Goal: Task Accomplishment & Management: Use online tool/utility

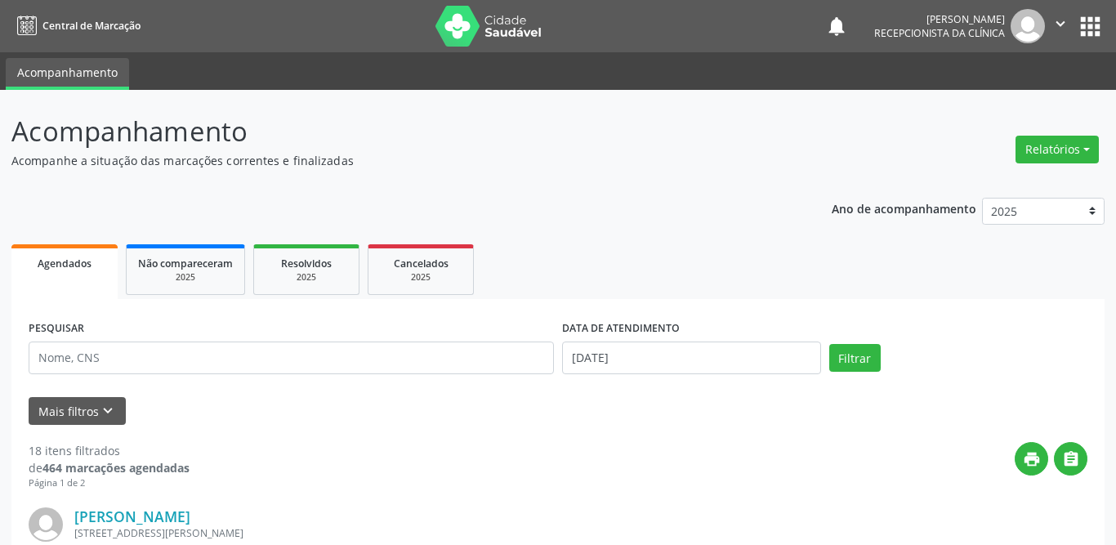
select select "7"
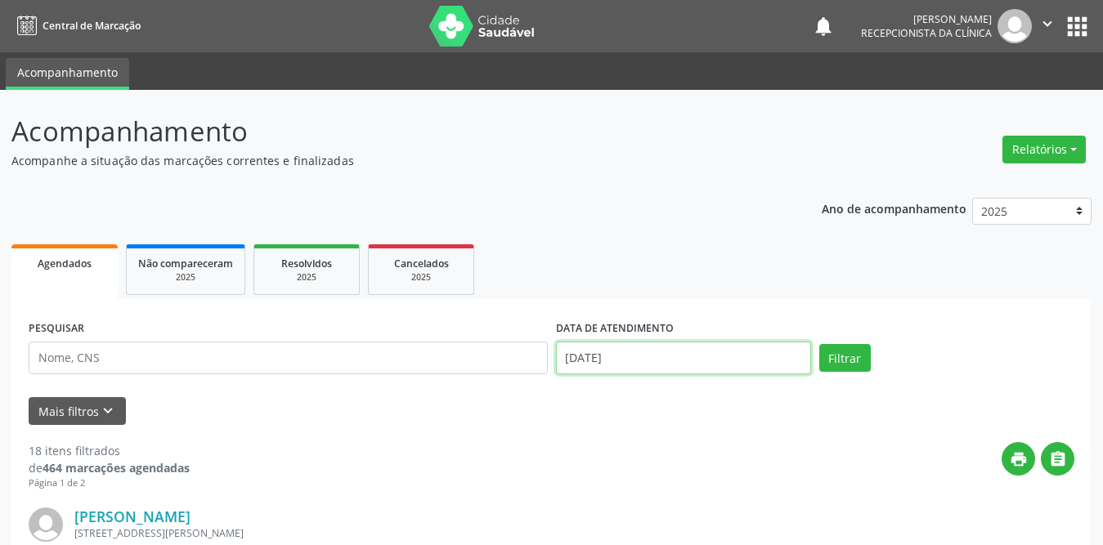
click at [638, 364] on input "[DATE]" at bounding box center [683, 358] width 255 height 33
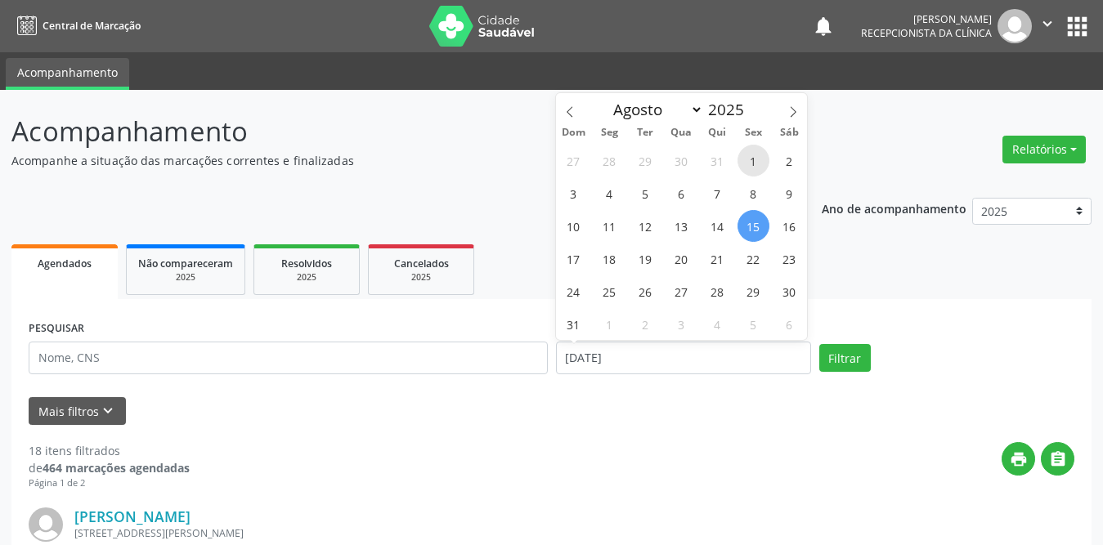
click at [756, 163] on span "1" at bounding box center [753, 161] width 32 height 32
type input "[DATE]"
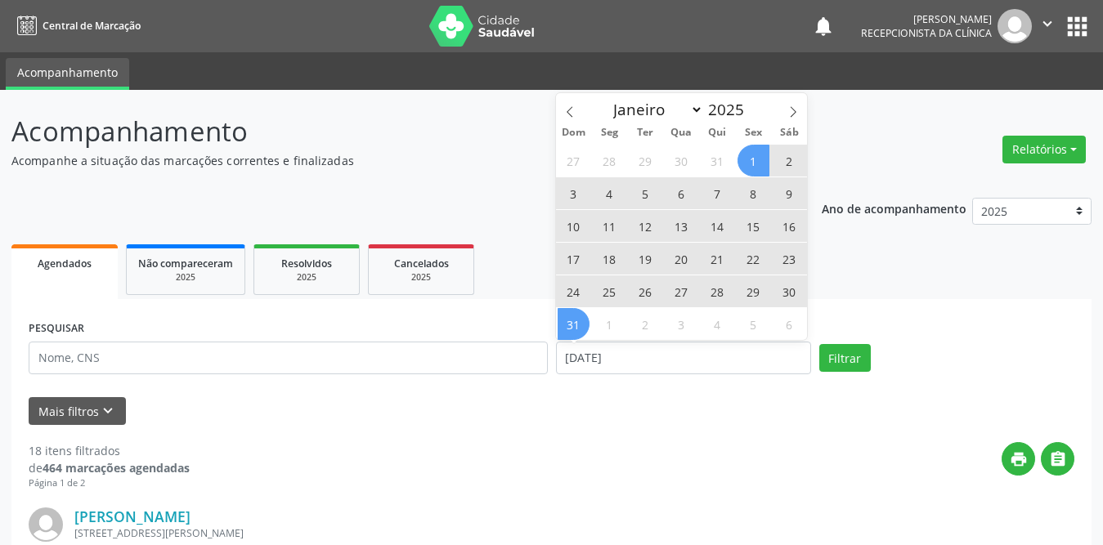
drag, startPoint x: 566, startPoint y: 327, endPoint x: 548, endPoint y: 334, distance: 20.2
click at [566, 327] on span "31" at bounding box center [573, 324] width 32 height 32
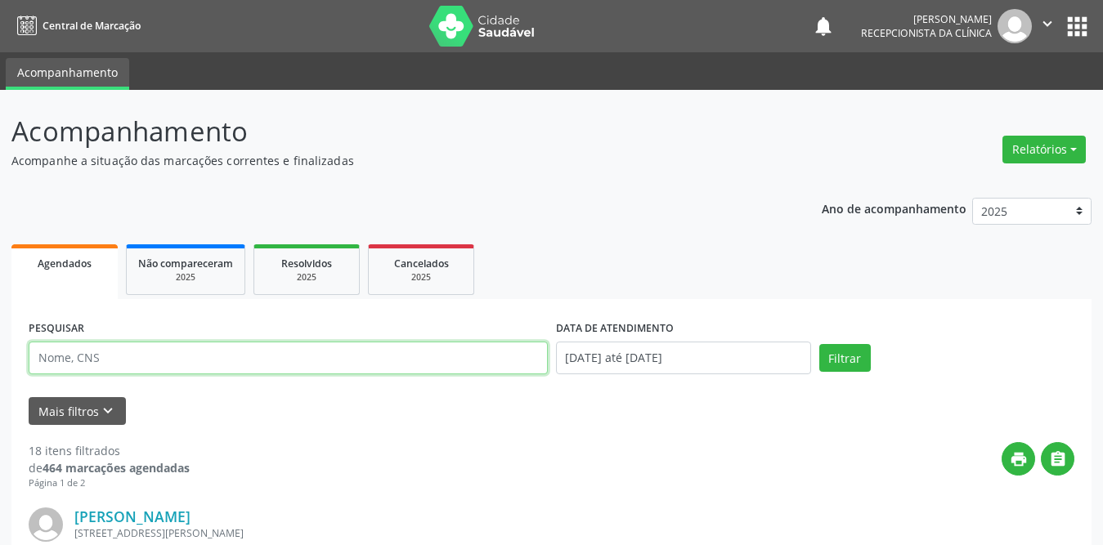
click at [323, 358] on input "text" at bounding box center [288, 358] width 519 height 33
type input "[PERSON_NAME][DATE]"
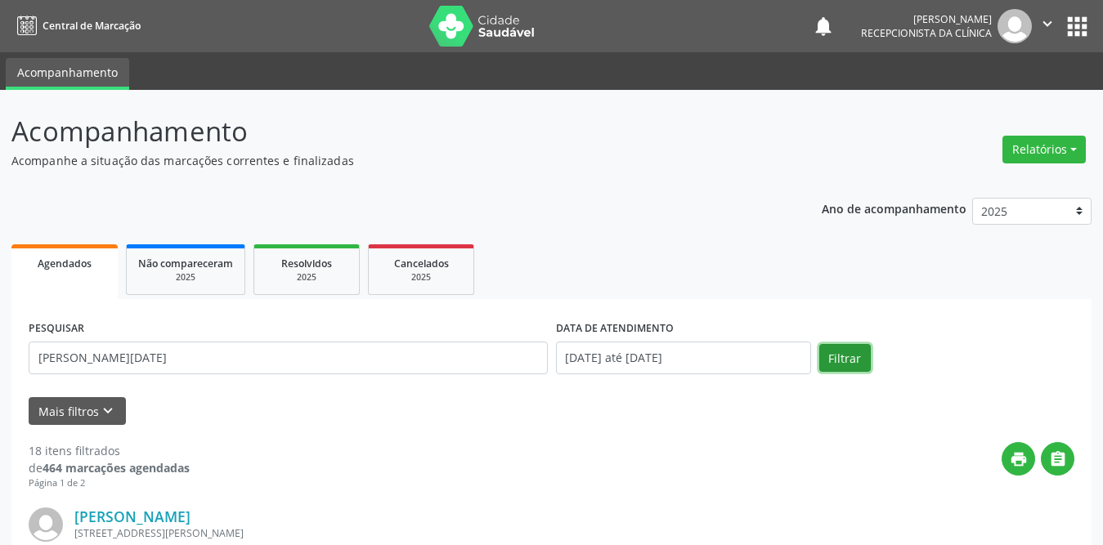
click at [826, 363] on button "Filtrar" at bounding box center [844, 358] width 51 height 28
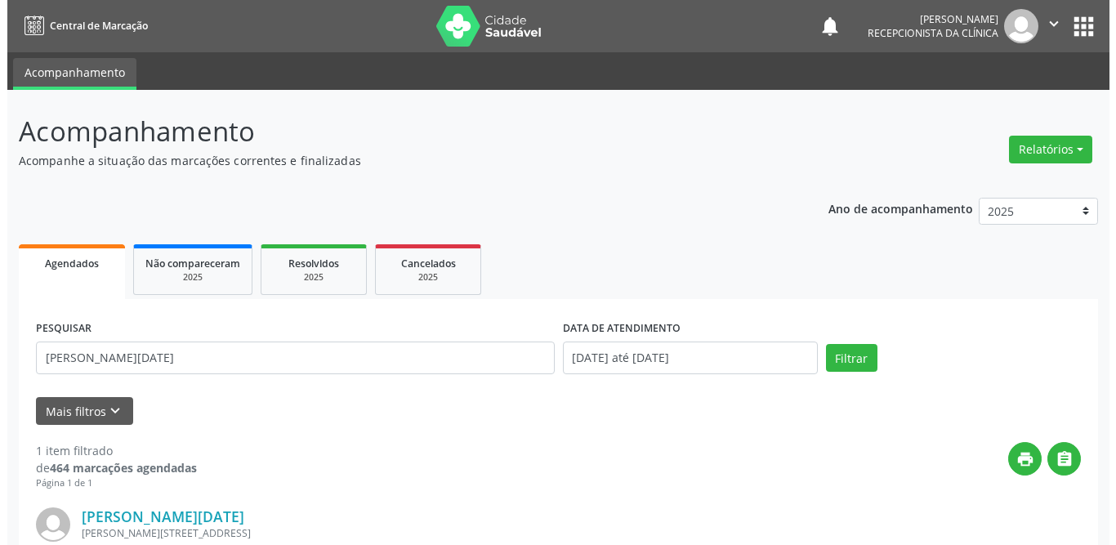
scroll to position [163, 0]
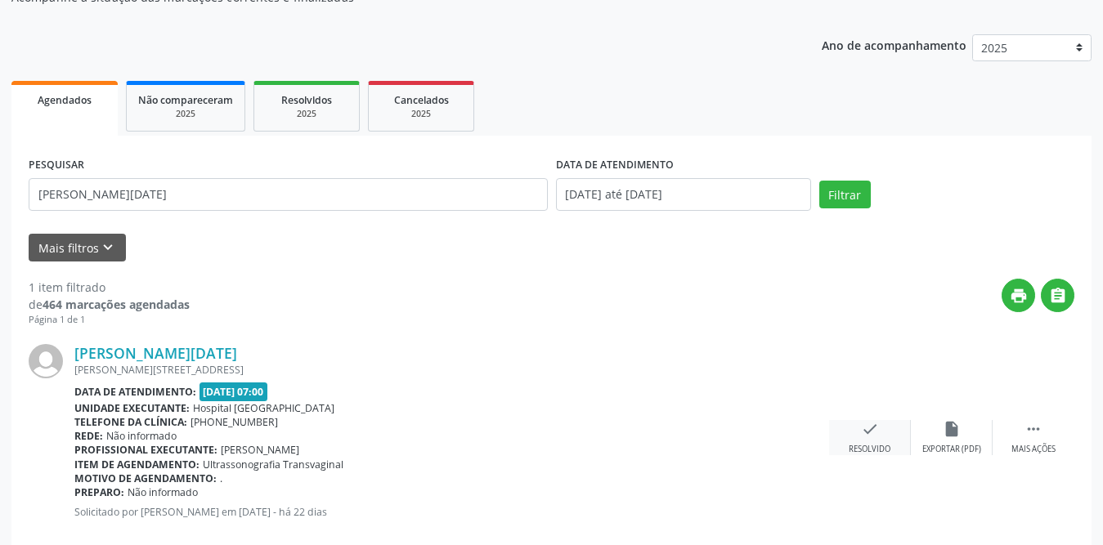
click at [877, 436] on icon "check" at bounding box center [870, 429] width 18 height 18
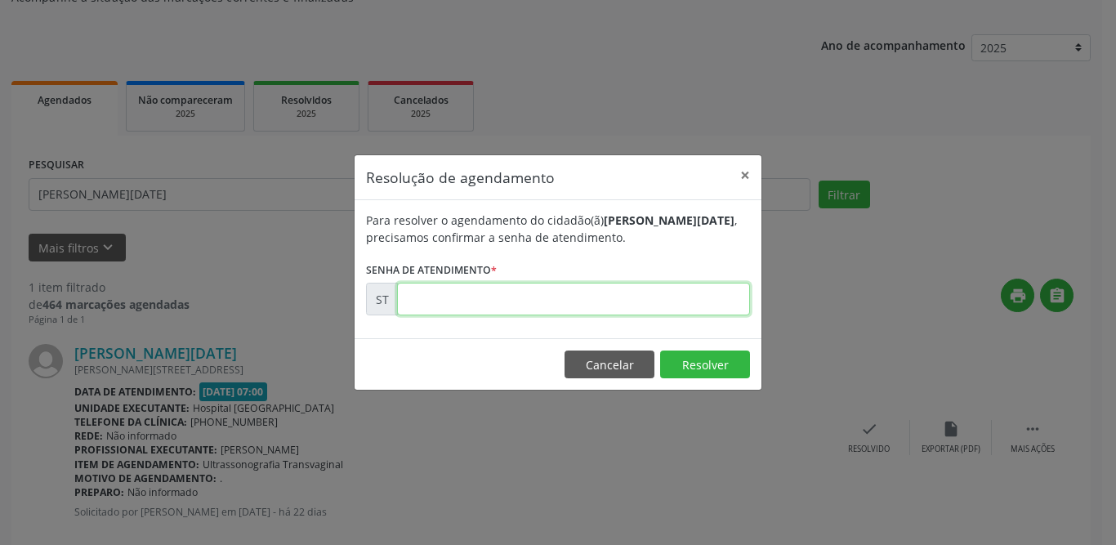
click at [611, 304] on input "text" at bounding box center [573, 299] width 353 height 33
type input "00011456"
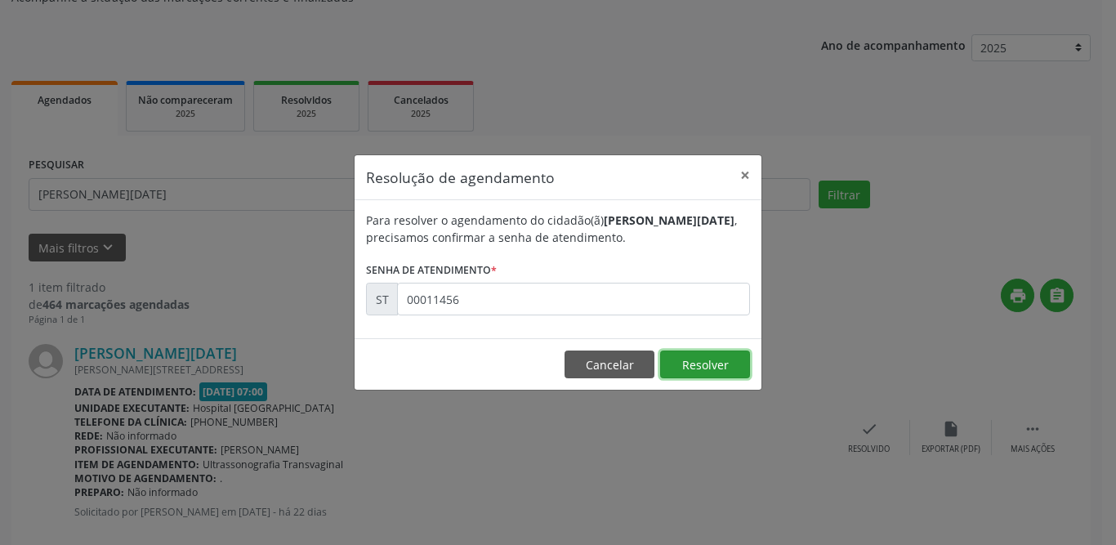
click at [718, 371] on button "Resolver" at bounding box center [705, 365] width 90 height 28
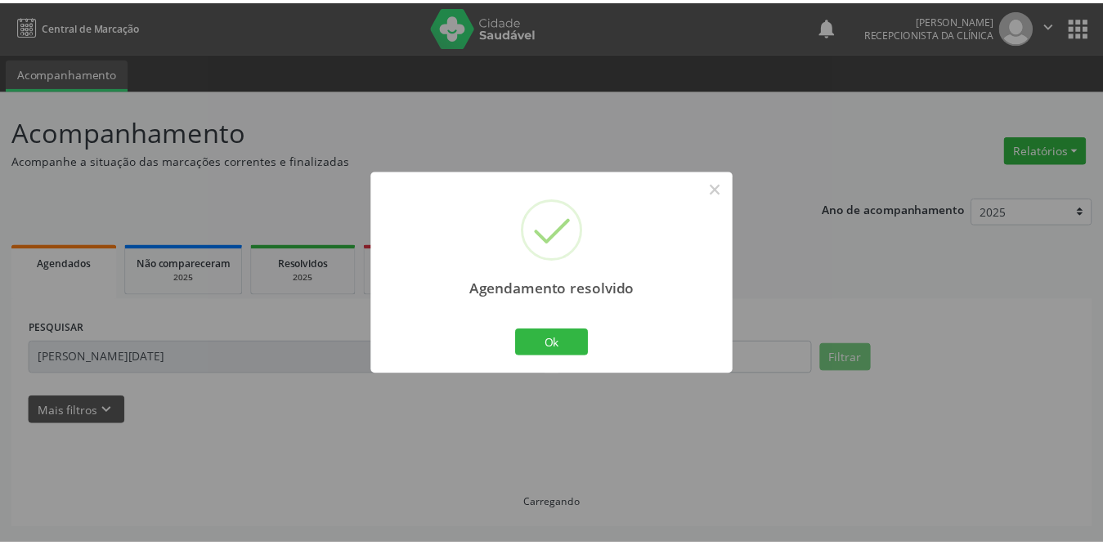
scroll to position [0, 0]
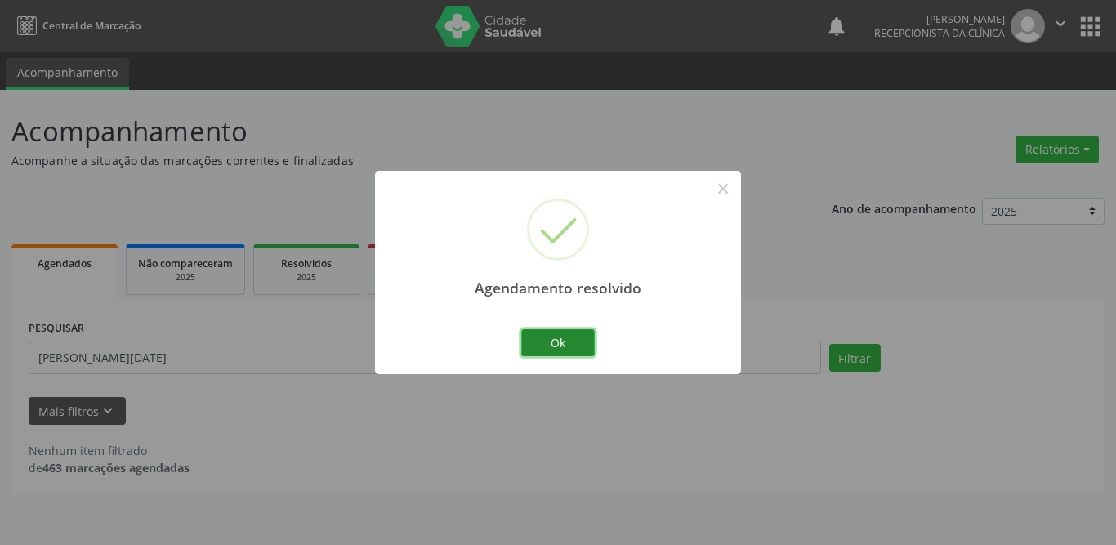
click at [556, 341] on button "Ok" at bounding box center [558, 343] width 74 height 28
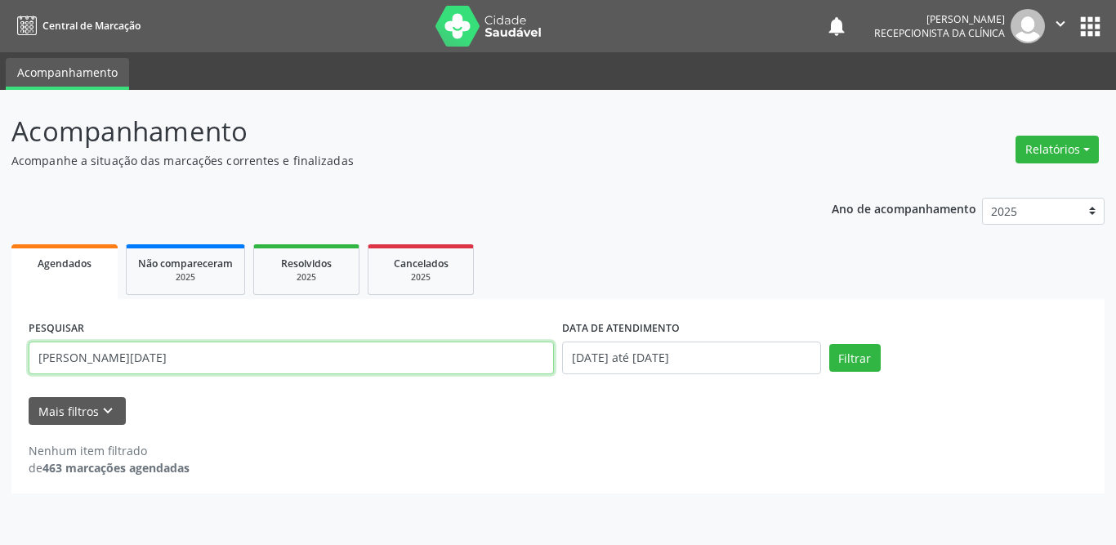
drag, startPoint x: 155, startPoint y: 358, endPoint x: 0, endPoint y: 358, distance: 155.3
click at [0, 358] on div "Acompanhamento Acompanhe a situação das marcações correntes e finalizadas Relat…" at bounding box center [558, 317] width 1116 height 455
type input "[PERSON_NAME]"
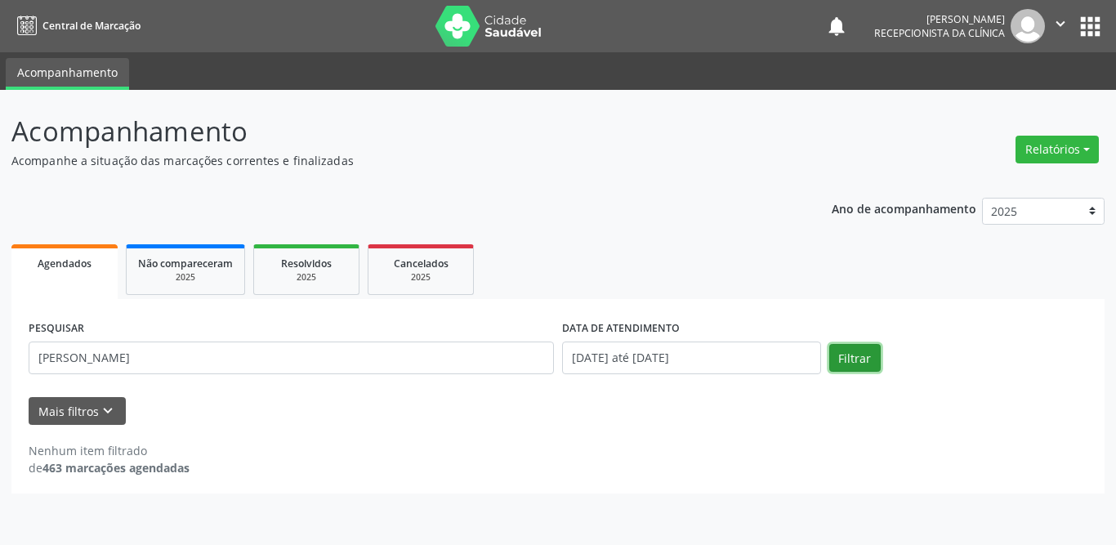
click at [866, 360] on button "Filtrar" at bounding box center [855, 358] width 51 height 28
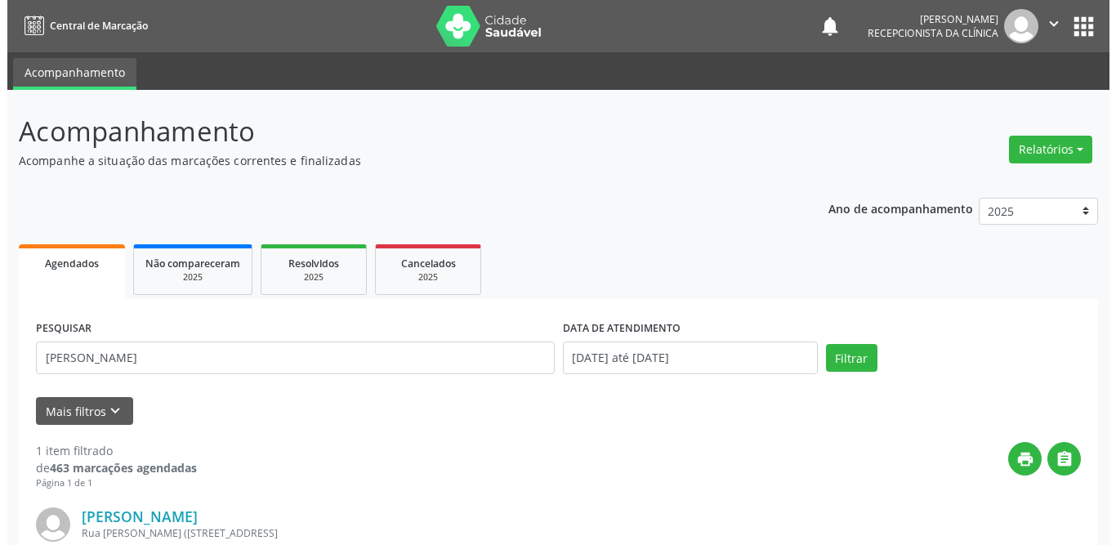
scroll to position [195, 0]
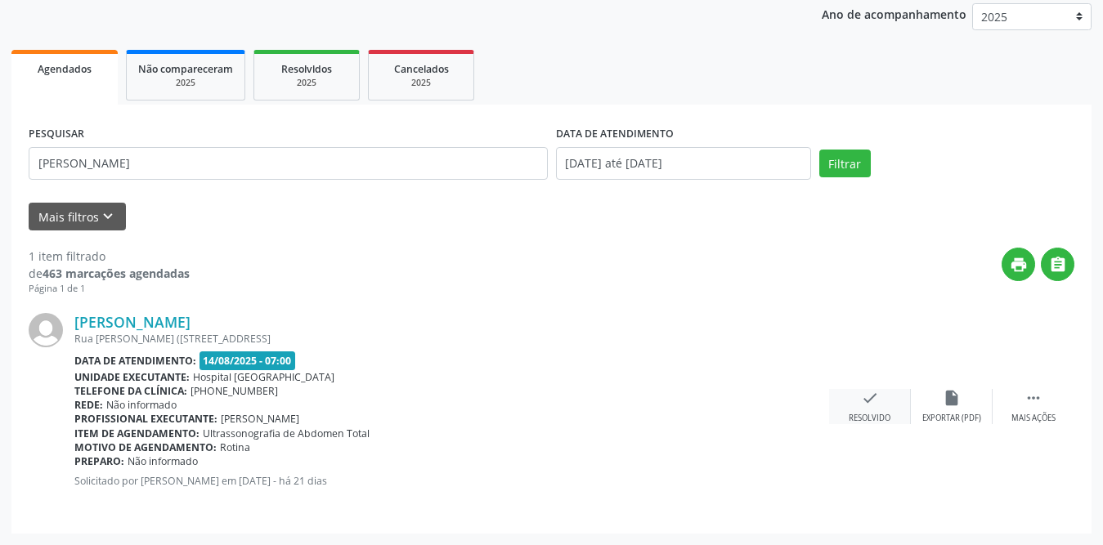
click at [901, 398] on div "check Resolvido" at bounding box center [870, 406] width 82 height 35
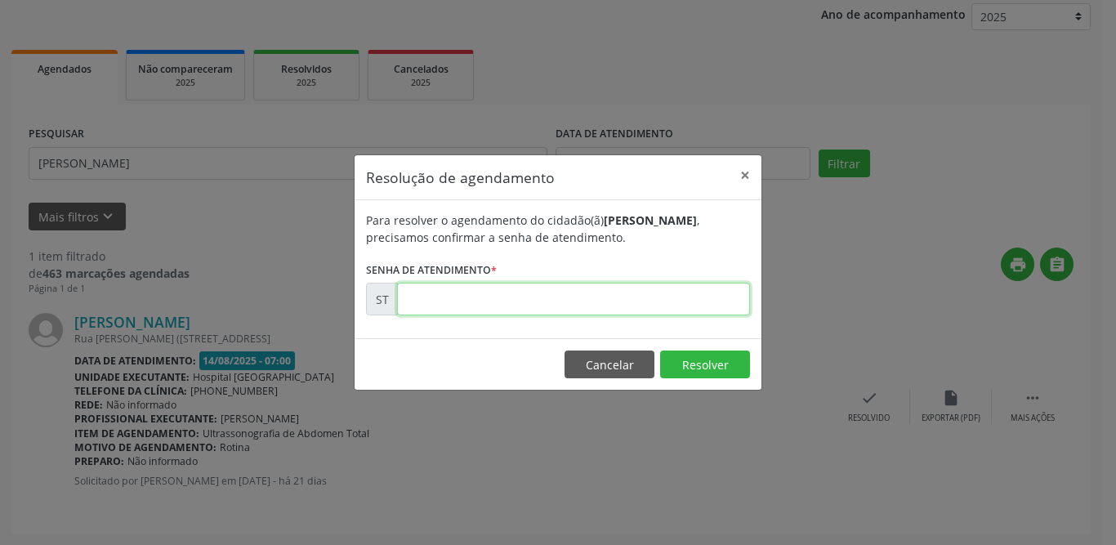
click at [602, 288] on input "text" at bounding box center [573, 299] width 353 height 33
type input "00012216"
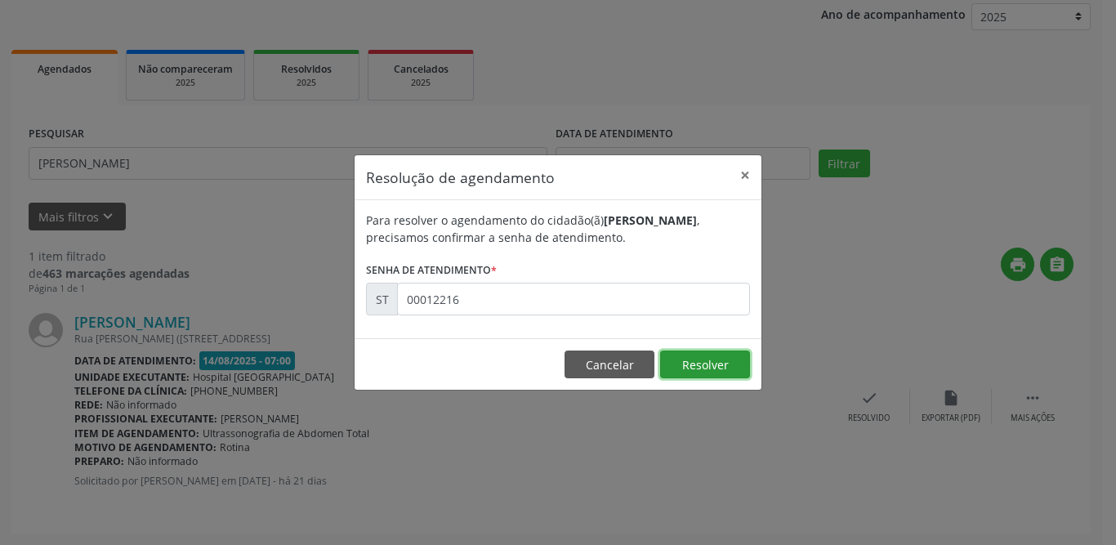
click at [693, 374] on button "Resolver" at bounding box center [705, 365] width 90 height 28
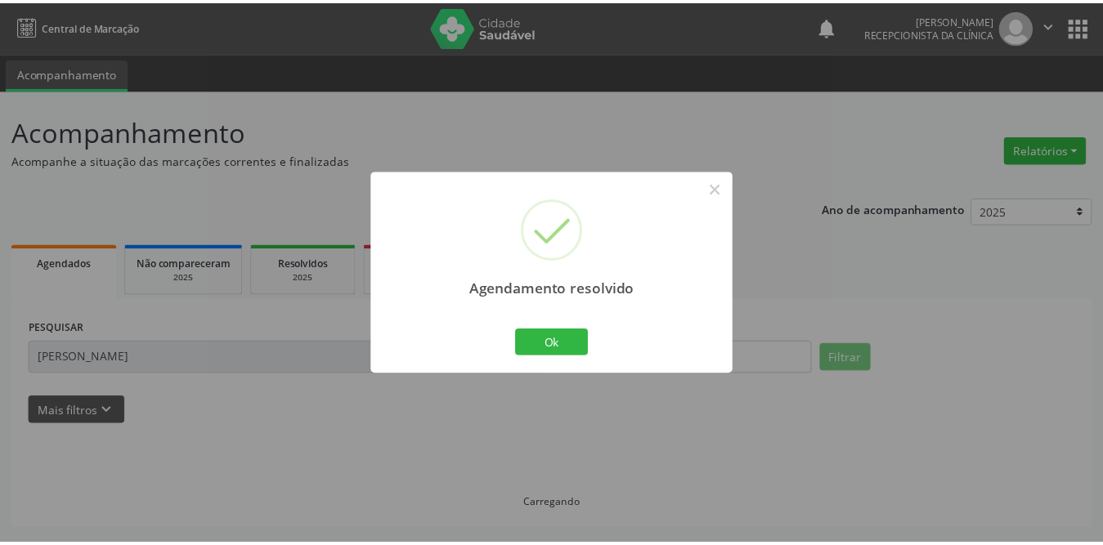
scroll to position [0, 0]
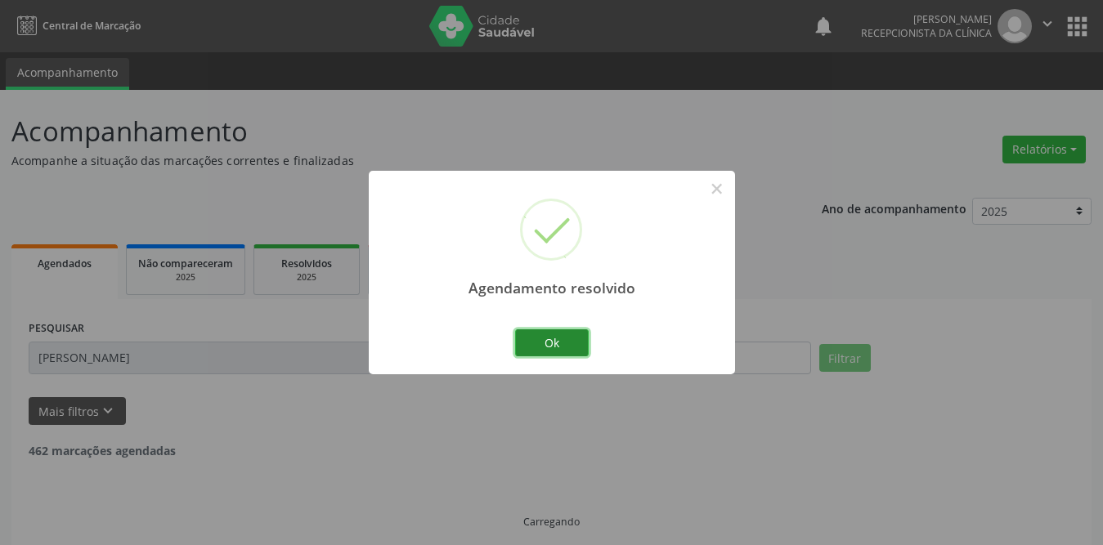
click at [562, 347] on button "Ok" at bounding box center [552, 343] width 74 height 28
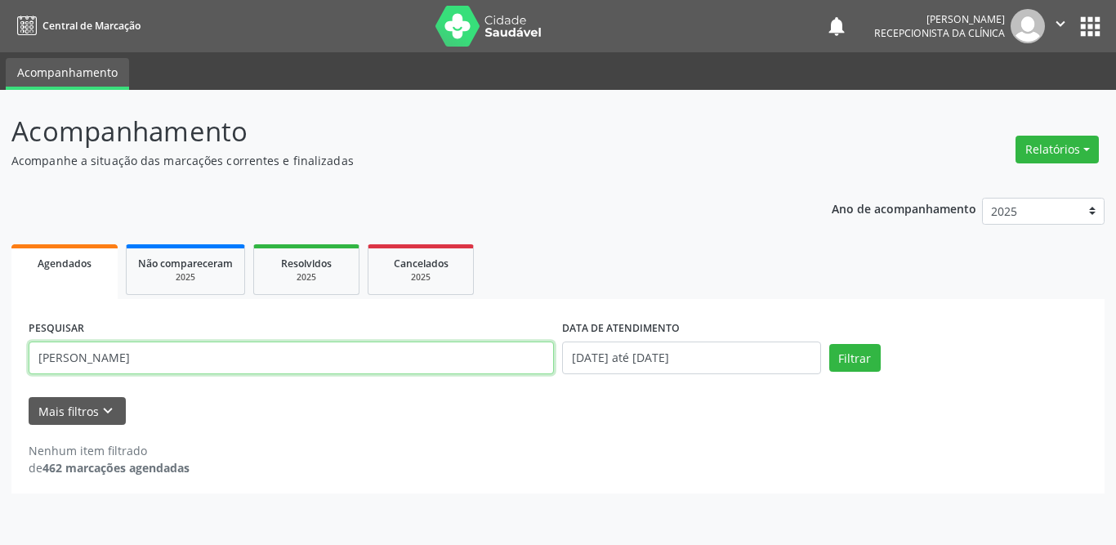
drag, startPoint x: 261, startPoint y: 362, endPoint x: 0, endPoint y: 363, distance: 260.7
click at [0, 363] on div "Acompanhamento Acompanhe a situação das marcações correntes e finalizadas Relat…" at bounding box center [558, 317] width 1116 height 455
type input "[PERSON_NAME]"
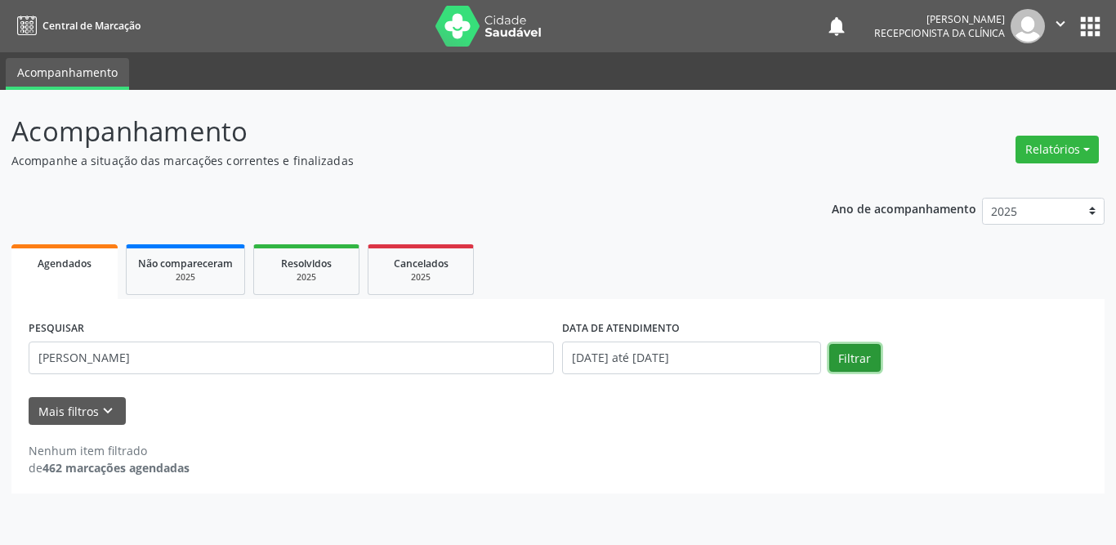
click at [868, 345] on button "Filtrar" at bounding box center [855, 358] width 51 height 28
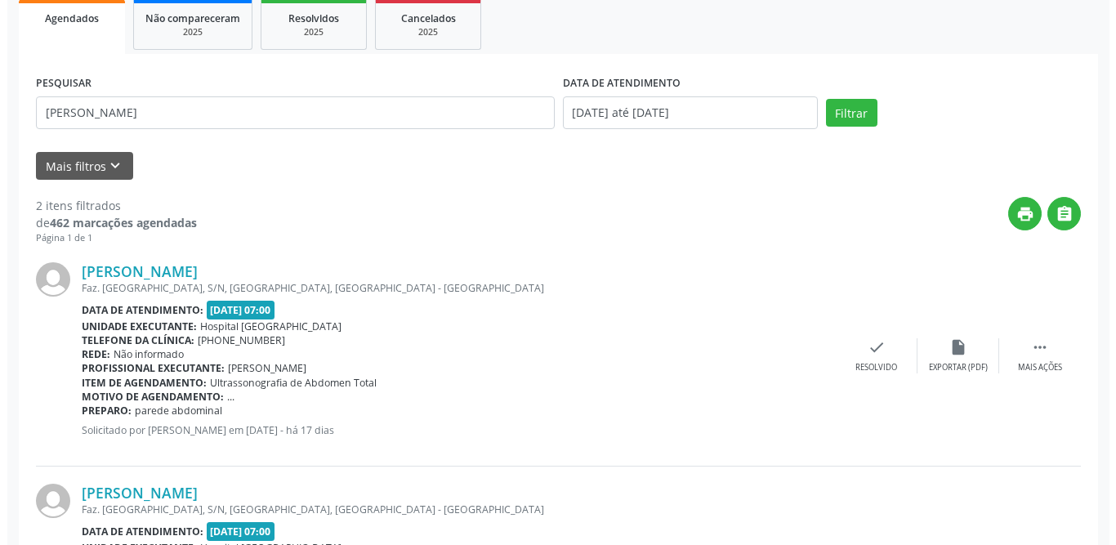
scroll to position [327, 0]
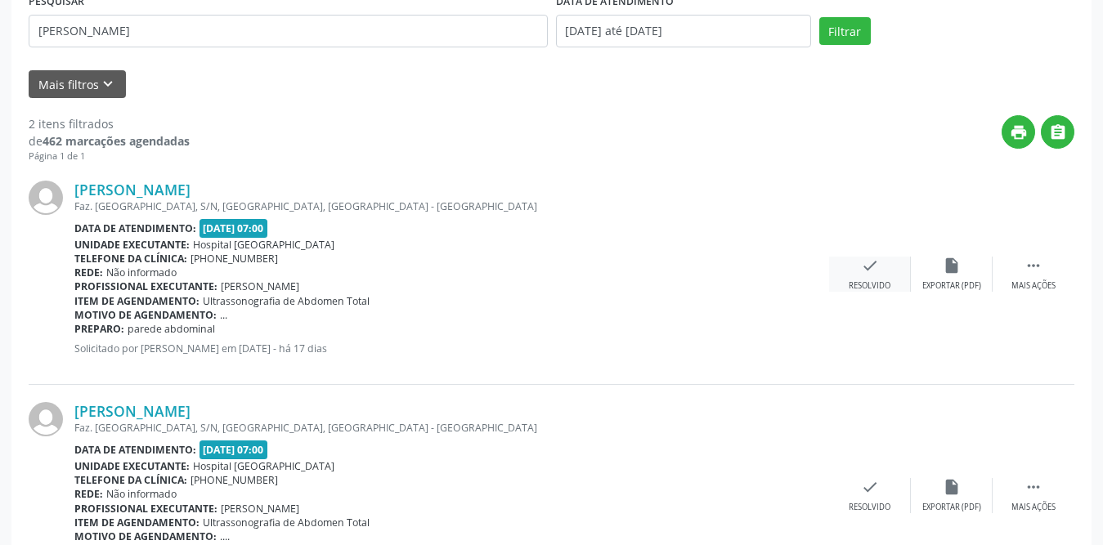
click at [868, 274] on icon "check" at bounding box center [870, 266] width 18 height 18
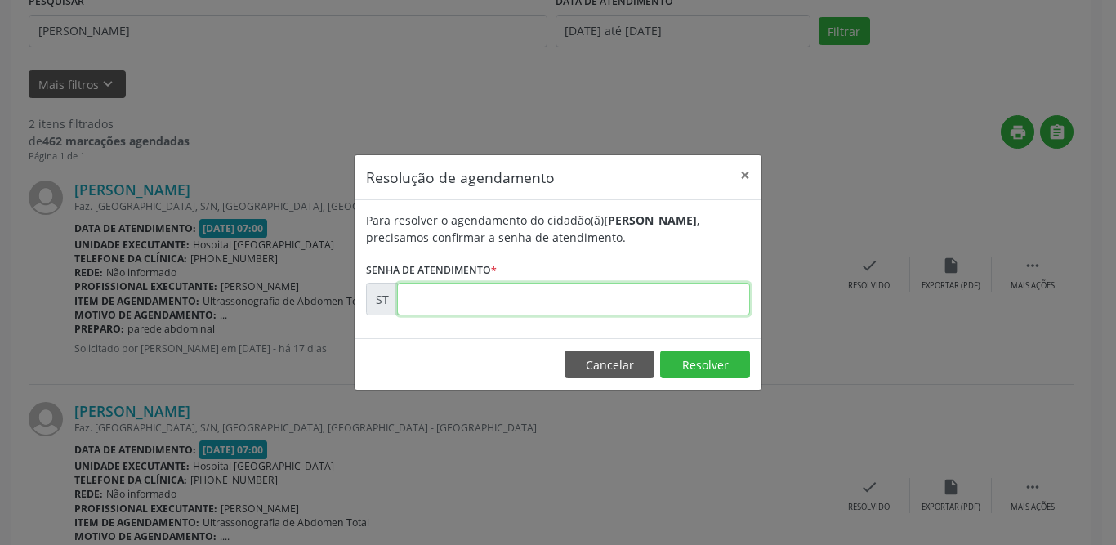
click at [587, 284] on input "text" at bounding box center [573, 299] width 353 height 33
type input "00013585"
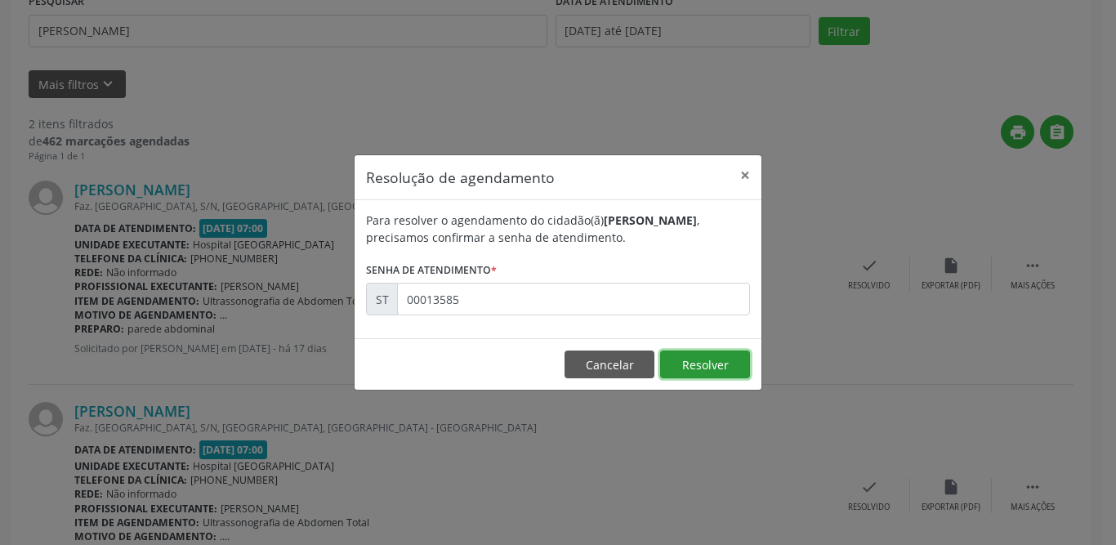
click at [692, 372] on button "Resolver" at bounding box center [705, 365] width 90 height 28
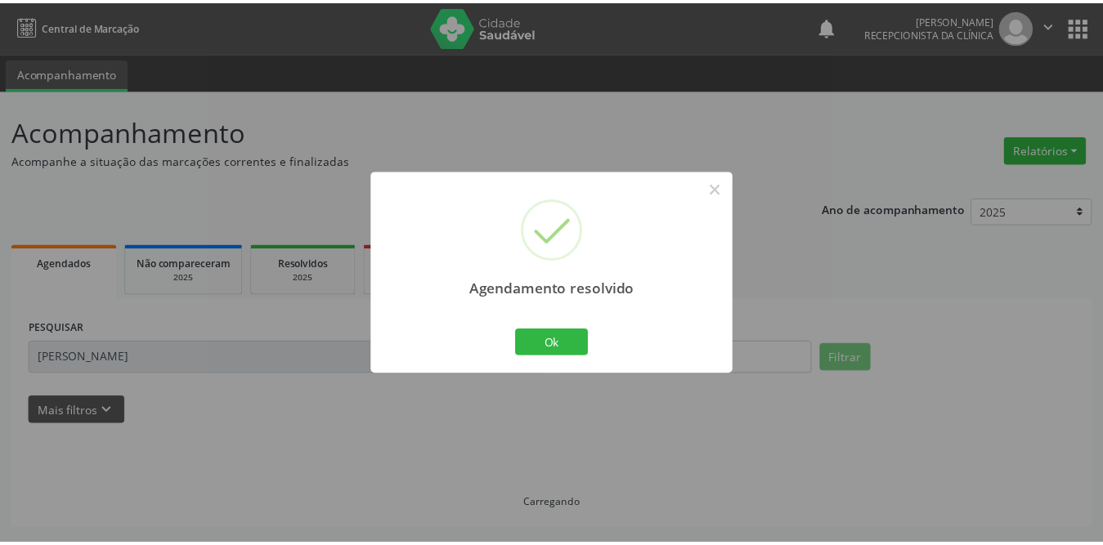
scroll to position [0, 0]
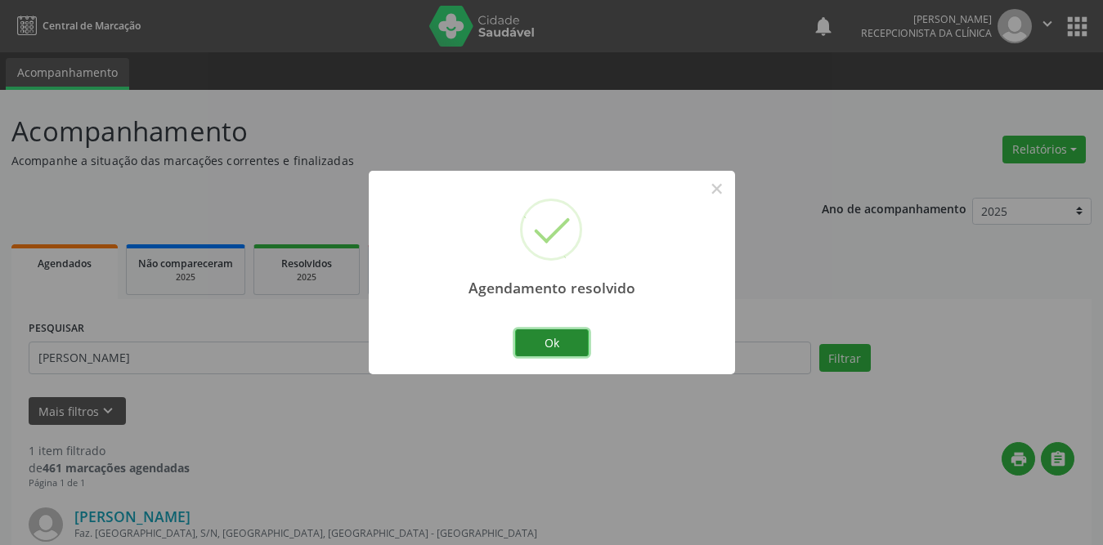
click at [529, 336] on button "Ok" at bounding box center [552, 343] width 74 height 28
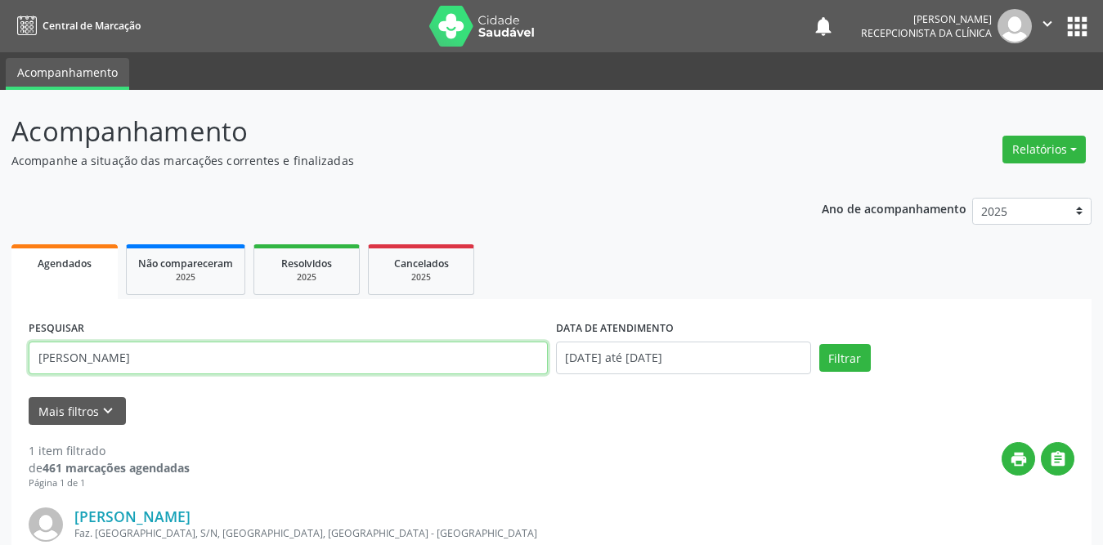
drag, startPoint x: 219, startPoint y: 363, endPoint x: 43, endPoint y: 369, distance: 175.8
click at [43, 369] on input "[PERSON_NAME]" at bounding box center [288, 358] width 519 height 33
